Goal: Information Seeking & Learning: Understand process/instructions

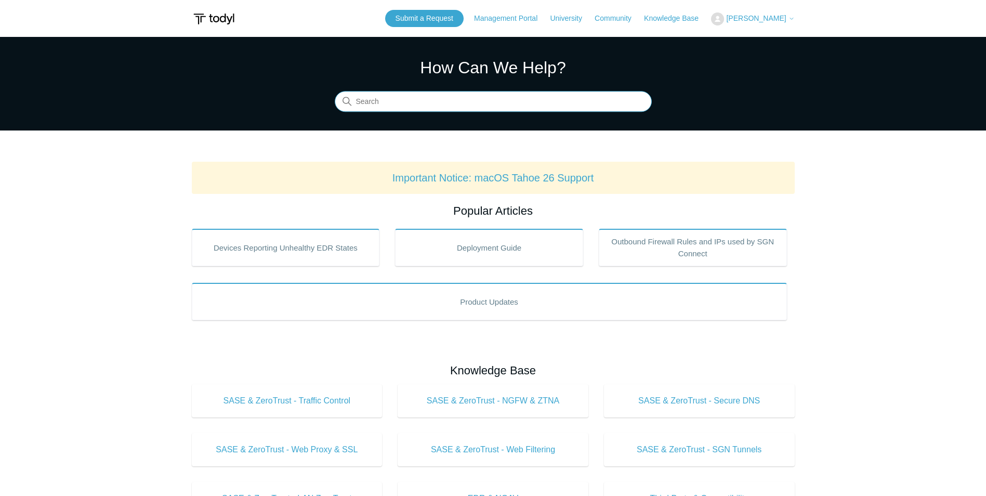
click at [451, 99] on input "Search" at bounding box center [493, 101] width 317 height 21
type input "how to whitelist domain"
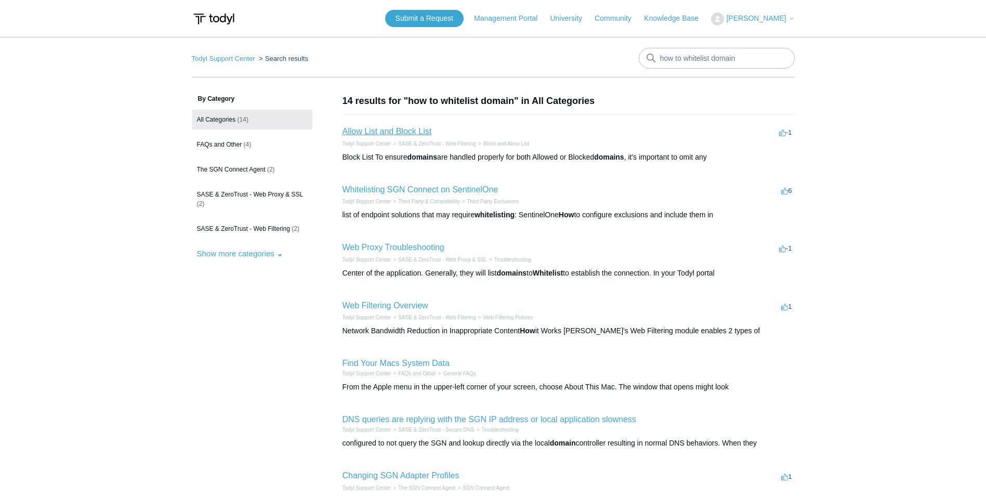
click at [395, 130] on link "Allow List and Block List" at bounding box center [387, 131] width 89 height 9
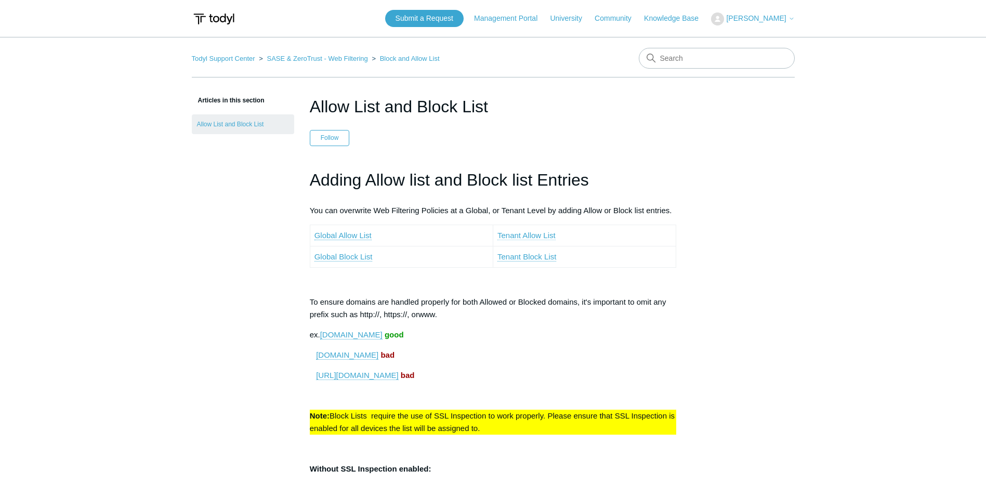
click at [526, 237] on link "Tenant Allow List" at bounding box center [526, 235] width 58 height 9
